Goal: Task Accomplishment & Management: Manage account settings

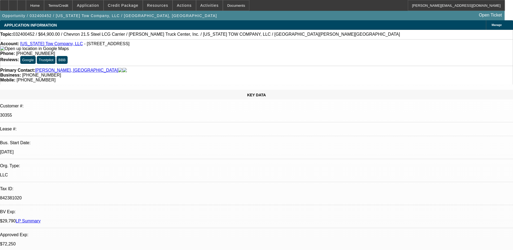
select select "0"
select select "2"
select select "0"
select select "0.1"
select select "0"
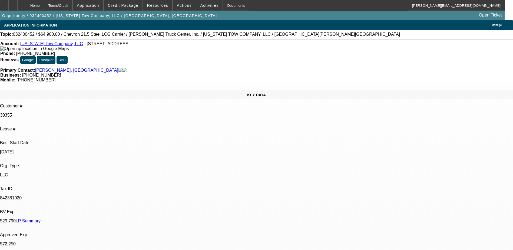
select select "0.1"
select select "0"
select select "0.1"
select select "0"
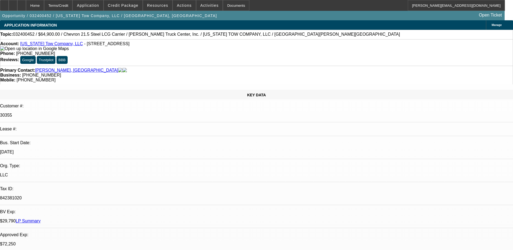
select select "2"
select select "0.1"
select select "1"
select select "2"
select select "6"
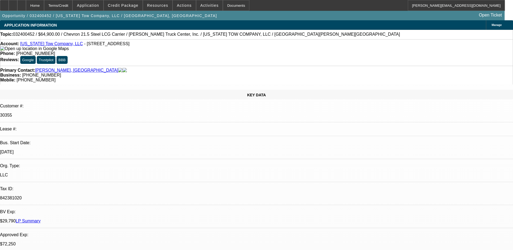
select select "1"
select select "4"
select select "1"
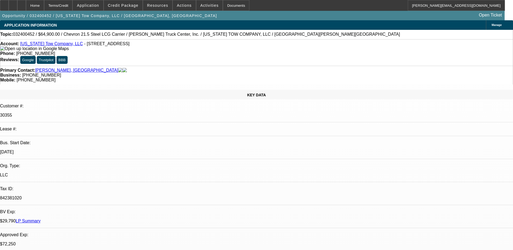
select select "4"
select select "1"
select select "2"
select select "4"
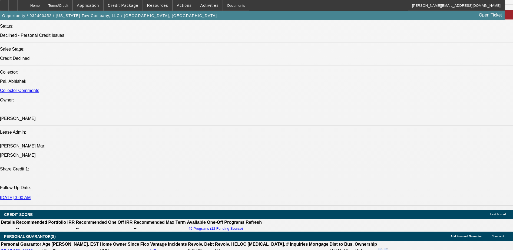
scroll to position [541, 0]
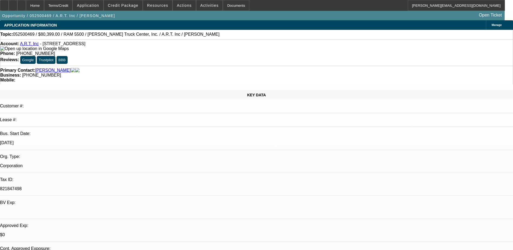
select select "0"
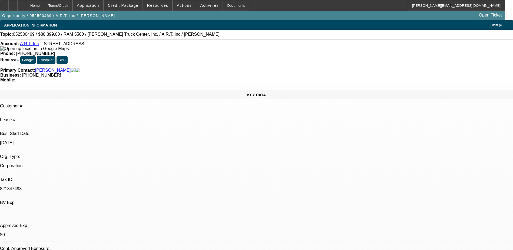
select select "0"
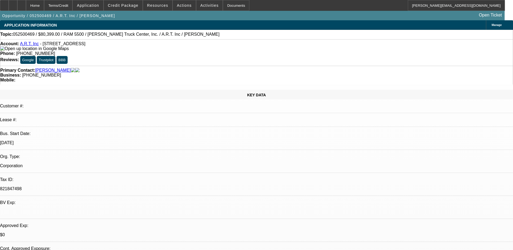
select select "0"
select select "1"
select select "2"
select select "6"
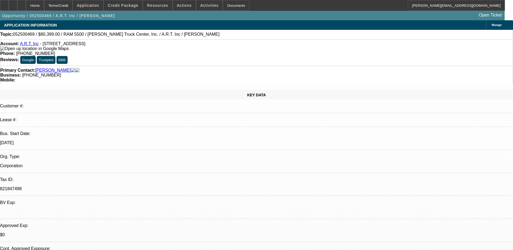
select select "1"
select select "6"
select select "1"
select select "2"
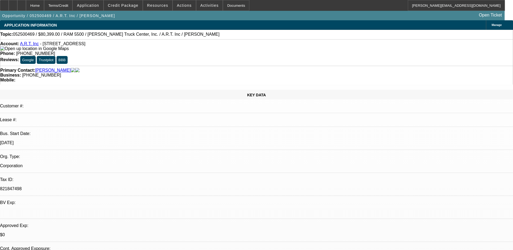
select select "6"
select select "1"
select select "2"
select select "6"
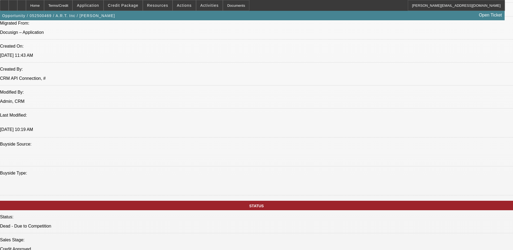
scroll to position [325, 0]
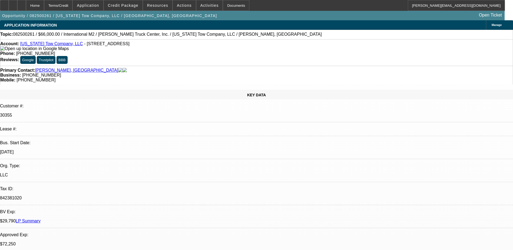
select select "0"
select select "2"
select select "0"
select select "2"
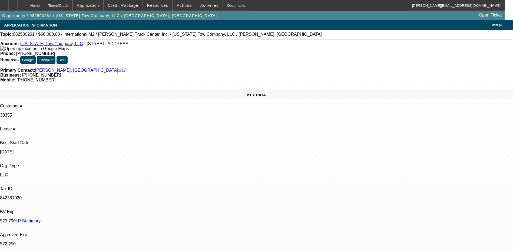
select select "0"
select select "2"
select select "0"
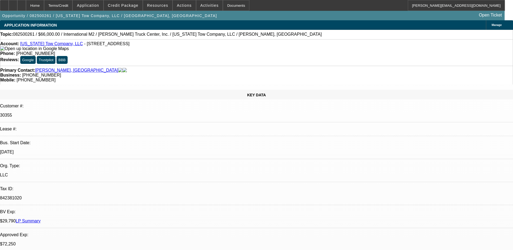
select select "2"
select select "0"
select select "1"
select select "2"
select select "6"
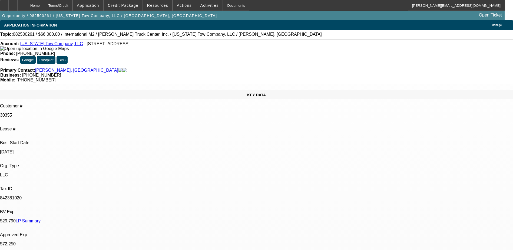
select select "1"
select select "2"
select select "6"
select select "1"
select select "2"
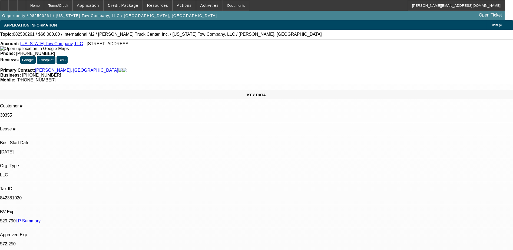
select select "6"
select select "1"
select select "2"
select select "6"
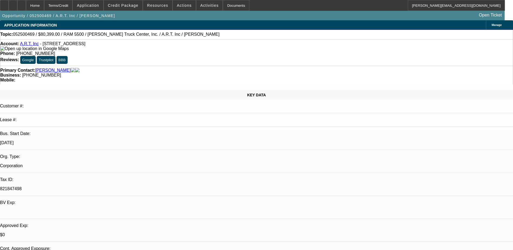
select select "0"
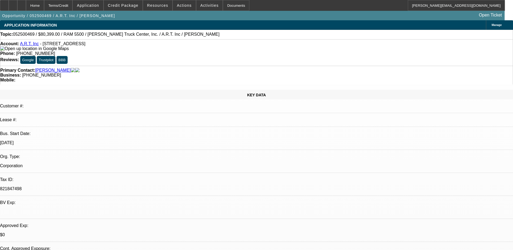
select select "0"
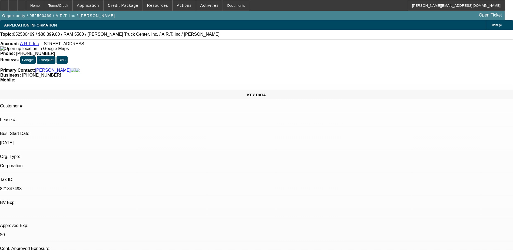
select select "0"
select select "1"
select select "2"
select select "6"
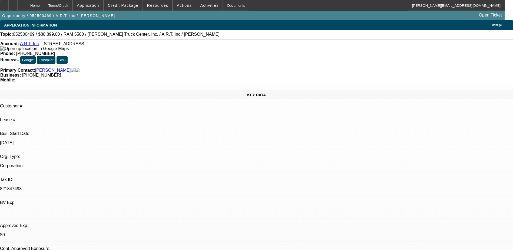
select select "1"
select select "6"
select select "1"
select select "2"
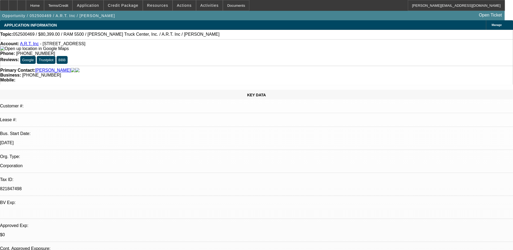
select select "6"
select select "1"
select select "2"
select select "6"
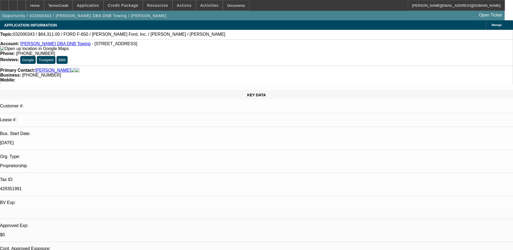
select select "0.2"
select select "0"
select select "0.1"
select select "0"
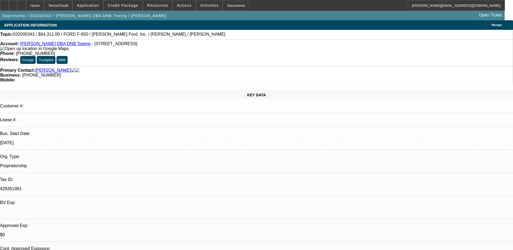
select select "0.1"
select select "0"
select select "0.1"
select select "0"
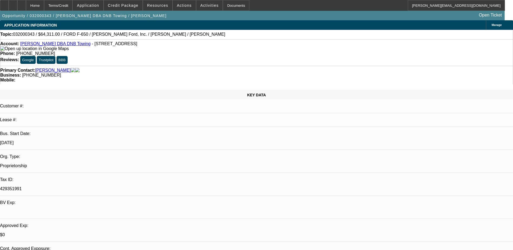
select select "0"
select select "0.1"
select select "1"
select select "4"
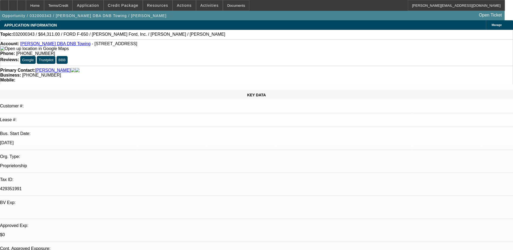
select select "1"
select select "4"
select select "1"
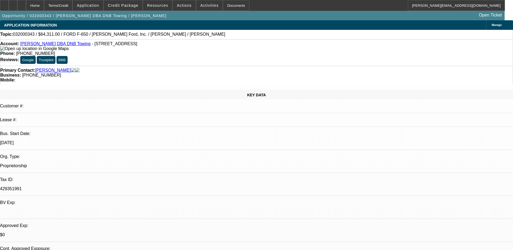
select select "4"
select select "1"
select select "4"
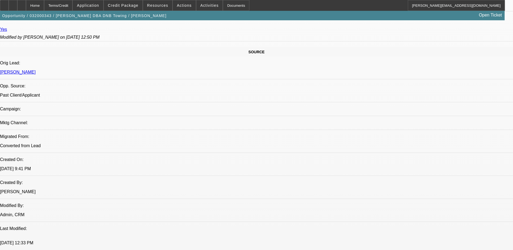
scroll to position [152, 0]
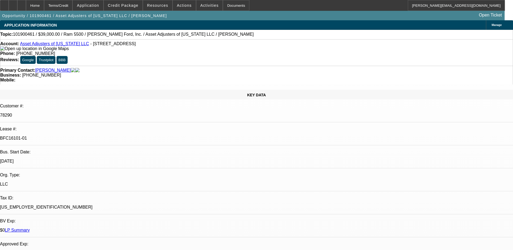
select select "0"
select select "2"
select select "0.1"
select select "0"
select select "2"
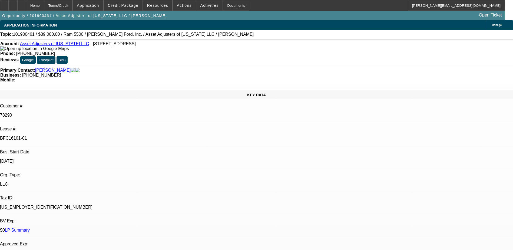
select select "0.1"
select select "0"
select select "2"
select select "0.1"
select select "0"
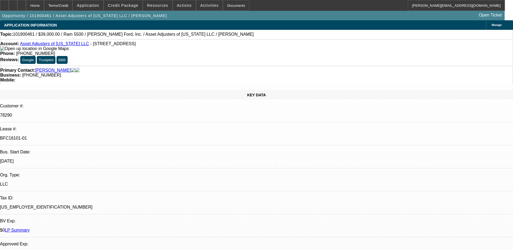
select select "2"
select select "0.1"
select select "1"
select select "2"
select select "4"
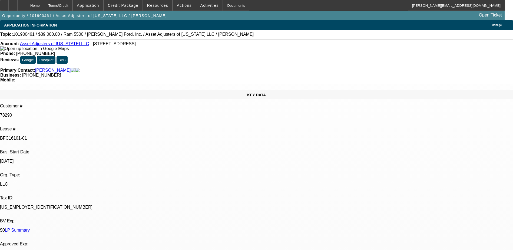
select select "1"
select select "2"
select select "4"
select select "1"
select select "2"
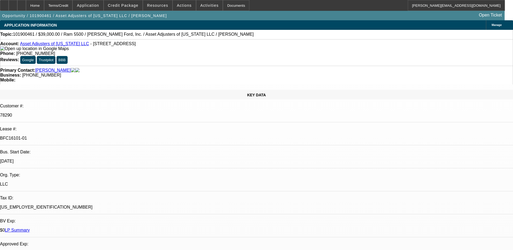
select select "4"
select select "1"
select select "2"
select select "4"
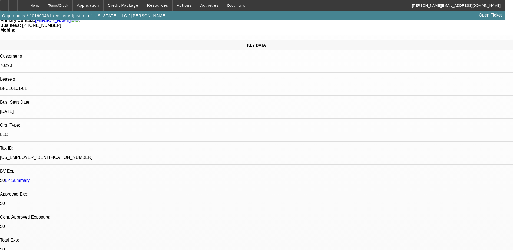
scroll to position [54, 0]
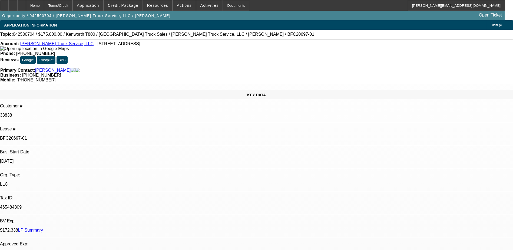
select select "0"
select select "2"
select select "0"
select select "2"
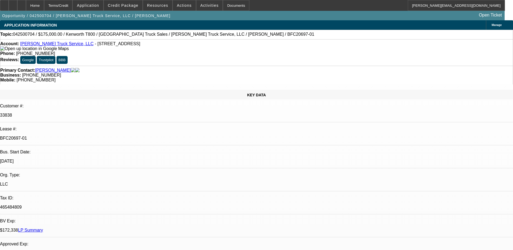
select select "0"
select select "2"
select select "0"
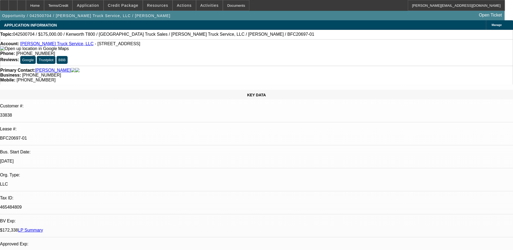
select select "2"
select select "0"
select select "1"
select select "2"
select select "6"
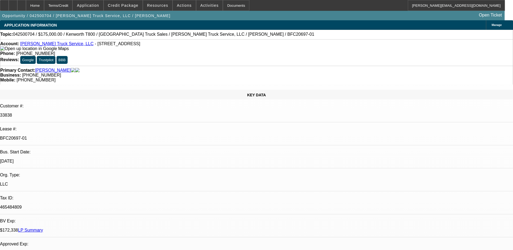
select select "1"
select select "2"
select select "6"
select select "1"
select select "2"
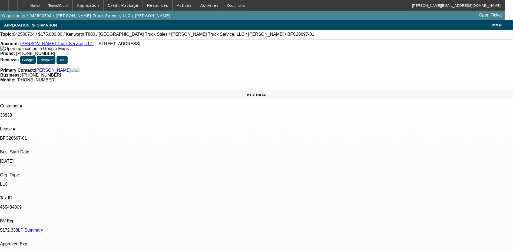
select select "6"
select select "1"
select select "2"
select select "6"
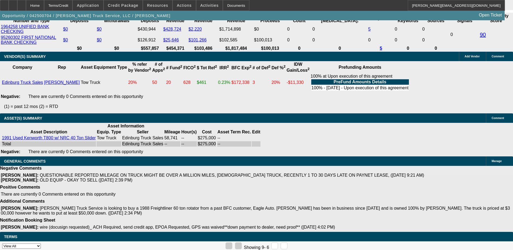
scroll to position [1023, 0]
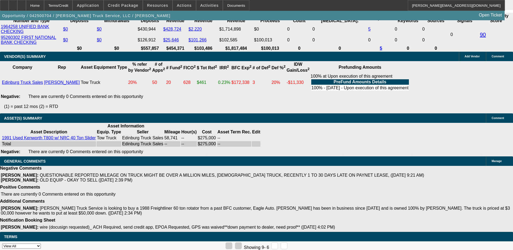
scroll to position [0, 0]
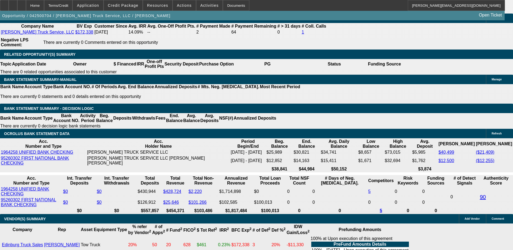
scroll to position [1007, 0]
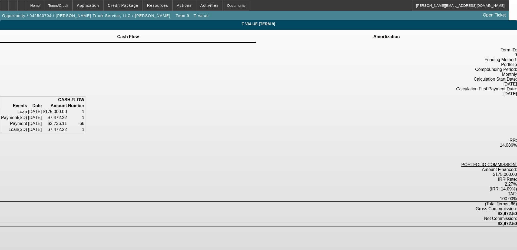
click at [387, 34] on icon at bounding box center [387, 34] width 0 height 0
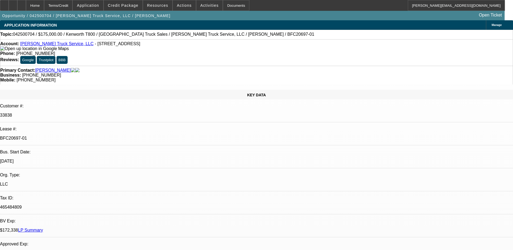
select select "0"
select select "2"
select select "0"
select select "6"
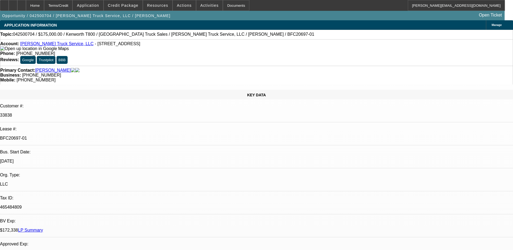
select select "0"
select select "2"
select select "0"
select select "6"
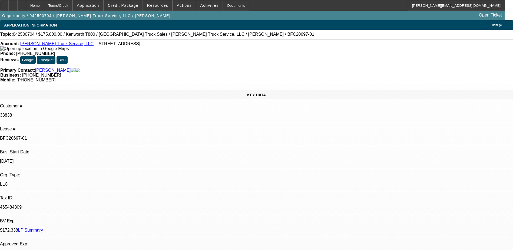
select select "0"
select select "2"
select select "0"
select select "6"
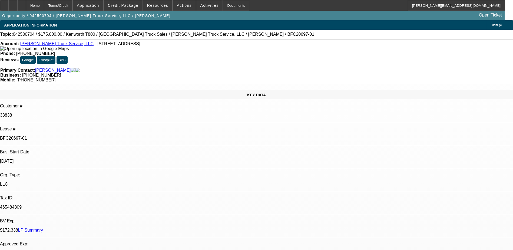
select select "0"
select select "2"
select select "0"
select select "6"
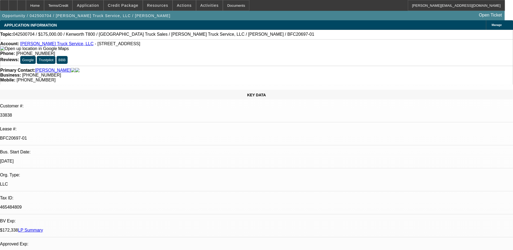
scroll to position [649, 0]
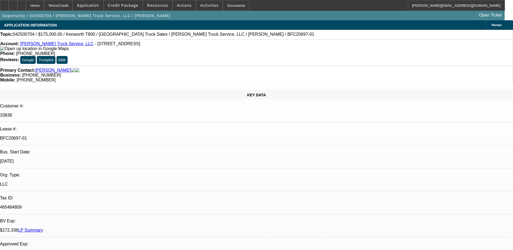
drag, startPoint x: 398, startPoint y: 109, endPoint x: 381, endPoint y: 99, distance: 20.2
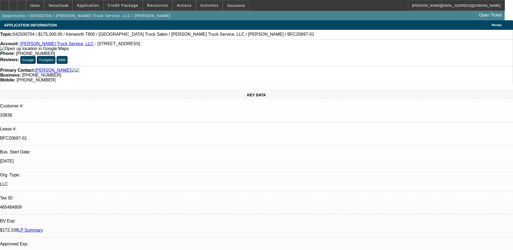
scroll to position [379, 0]
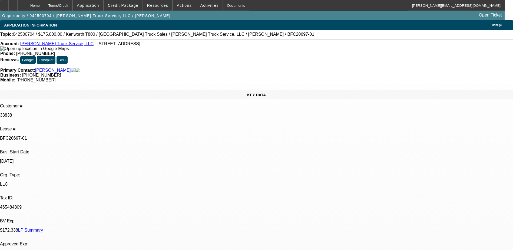
drag, startPoint x: 375, startPoint y: 82, endPoint x: 392, endPoint y: 83, distance: 16.3
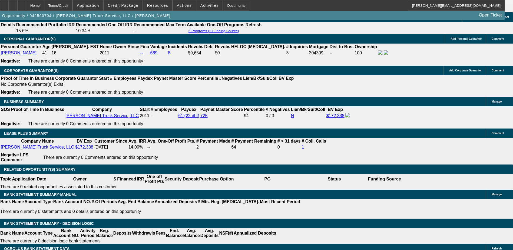
scroll to position [892, 0]
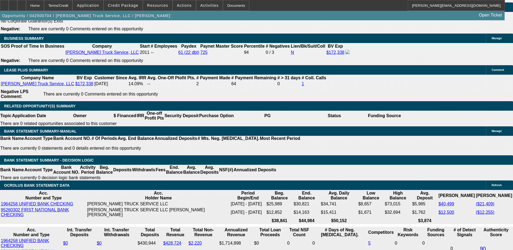
scroll to position [865, 0]
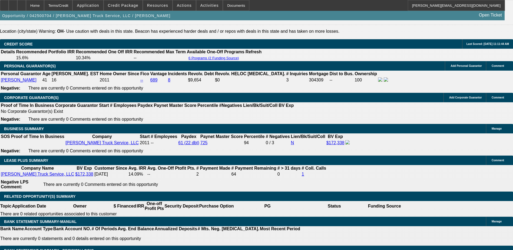
scroll to position [406, 0]
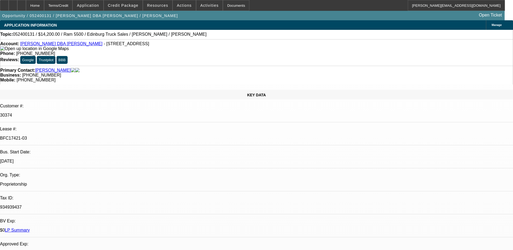
select select "0"
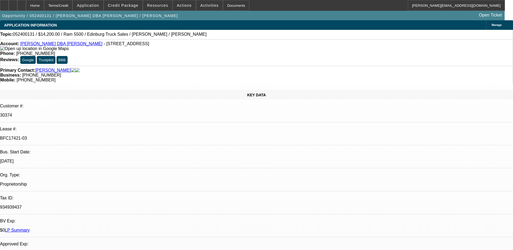
select select "0"
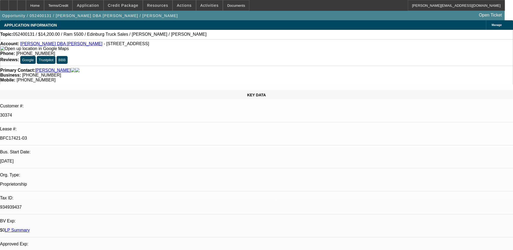
select select "1.5"
select select "0"
select select "1"
select select "2"
select select "6"
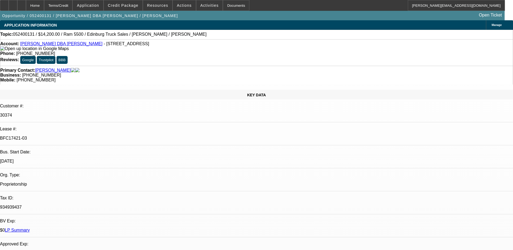
select select "1"
select select "2"
select select "6"
select select "1"
select select "2"
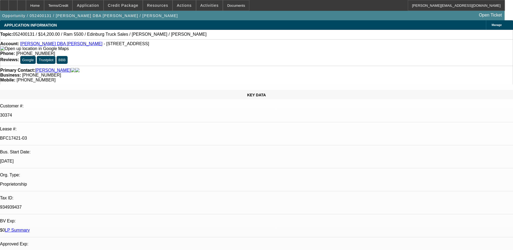
select select "6"
select select "1"
select select "2"
select select "6"
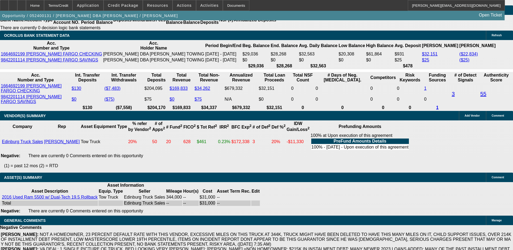
scroll to position [1147, 0]
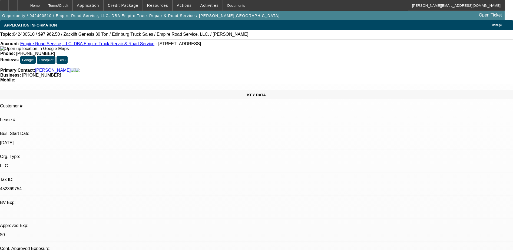
select select "0.15"
select select "2"
select select "0"
select select "2"
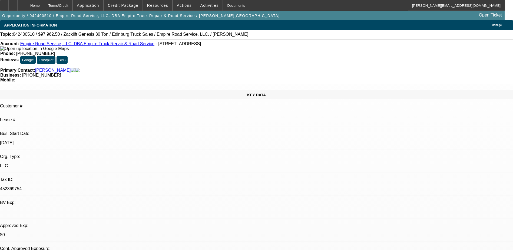
select select "0"
select select "2"
select select "0"
select select "0.1"
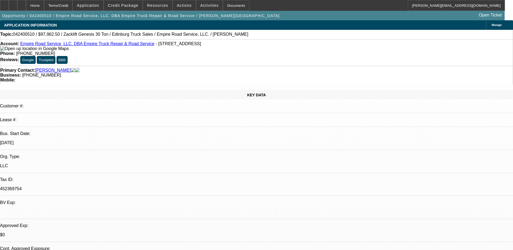
select select "2"
select select "0"
select select "1"
select select "2"
select select "6"
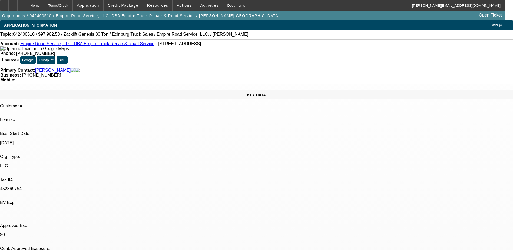
select select "1"
select select "2"
select select "6"
select select "1"
select select "2"
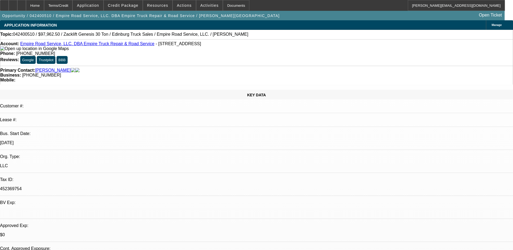
select select "6"
select select "1"
select select "2"
select select "6"
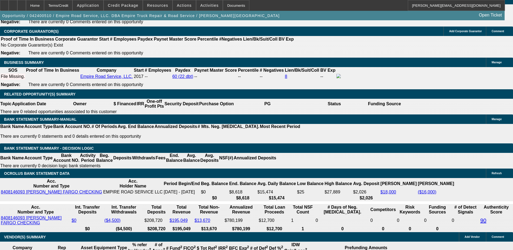
scroll to position [751, 0]
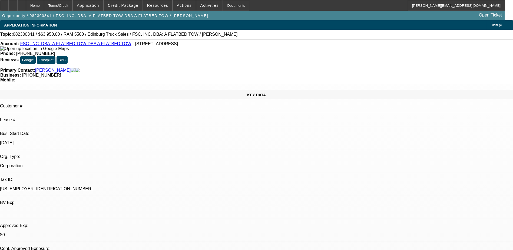
select select "0"
select select "0.1"
select select "0"
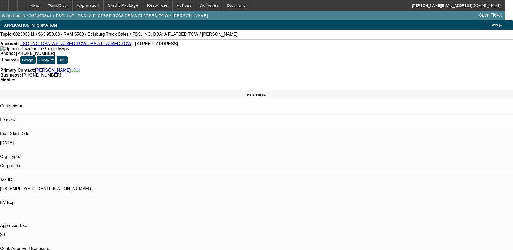
select select "0.1"
select select "0"
select select "0.1"
select select "0"
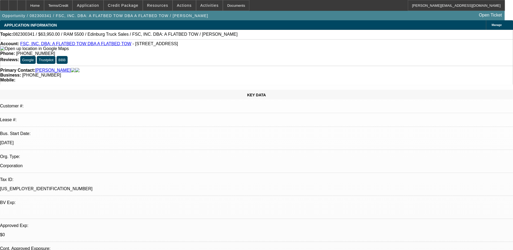
select select "0"
select select "0.1"
select select "1"
select select "2"
select select "4"
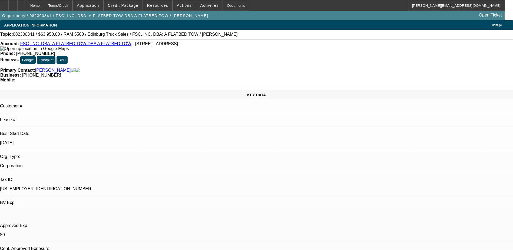
select select "1"
select select "2"
select select "4"
select select "1"
select select "2"
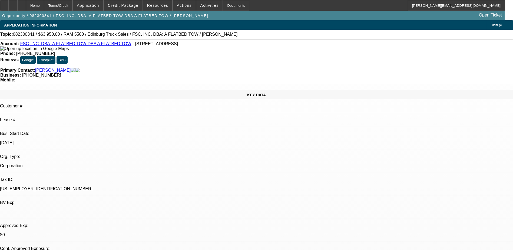
select select "4"
select select "1"
select select "2"
select select "4"
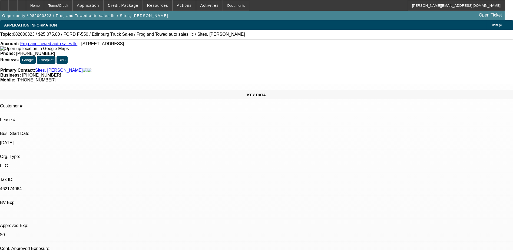
select select "0.15"
select select "2"
select select "0"
select select "2"
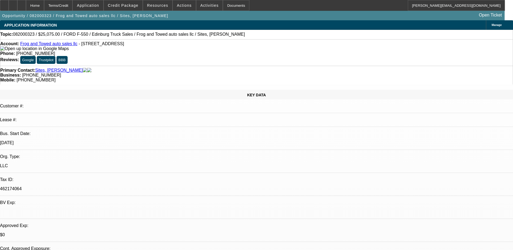
select select "0"
select select "1"
select select "2"
select select "6"
select select "1"
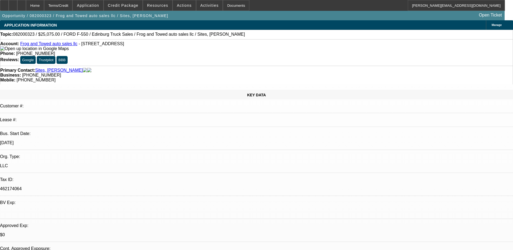
select select "2"
select select "6"
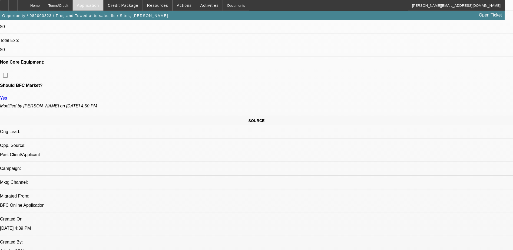
scroll to position [189, 0]
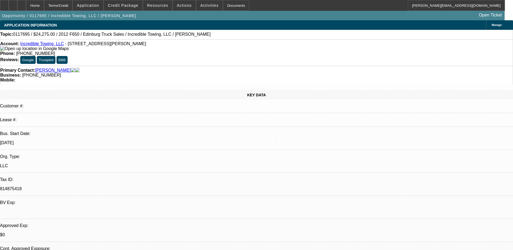
select select "0"
select select "2"
select select "0"
select select "1"
select select "2"
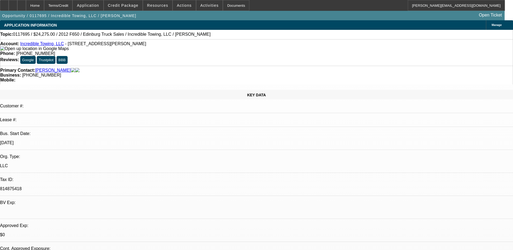
select select "6"
